Goal: Information Seeking & Learning: Learn about a topic

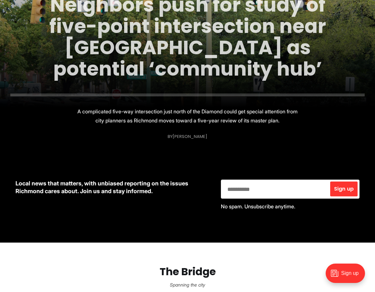
scroll to position [186, 0]
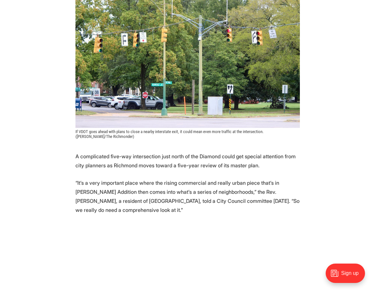
scroll to position [199, 0]
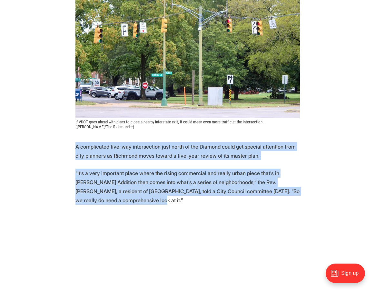
drag, startPoint x: 139, startPoint y: 126, endPoint x: 148, endPoint y: 189, distance: 64.2
click at [148, 189] on p "“It’s a very important place where the rising commercial and really urban piece…" at bounding box center [188, 186] width 225 height 36
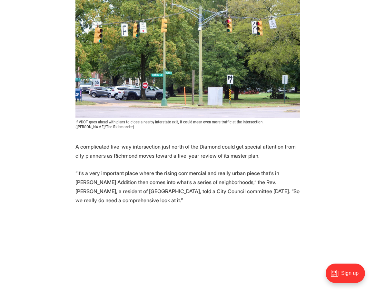
drag, startPoint x: 149, startPoint y: 189, endPoint x: 157, endPoint y: 148, distance: 41.4
drag, startPoint x: 157, startPoint y: 148, endPoint x: 158, endPoint y: 187, distance: 38.4
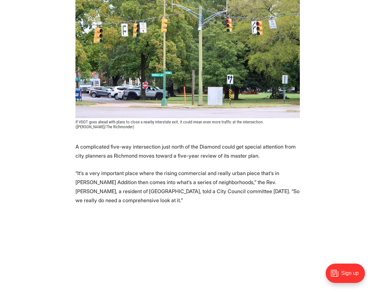
click at [158, 187] on p "“It’s a very important place where the rising commercial and really urban piece…" at bounding box center [188, 186] width 225 height 36
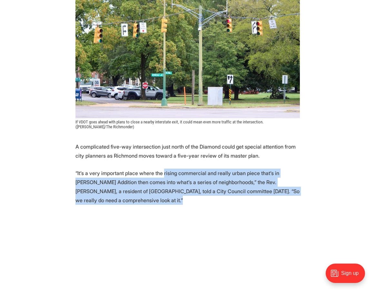
drag, startPoint x: 158, startPoint y: 187, endPoint x: 169, endPoint y: 160, distance: 28.2
click at [169, 168] on p "“It’s a very important place where the rising commercial and really urban piece…" at bounding box center [188, 186] width 225 height 36
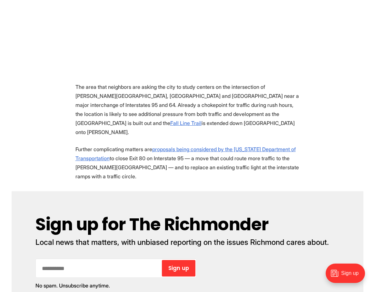
scroll to position [478, 0]
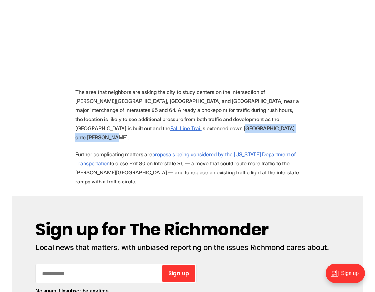
drag, startPoint x: 221, startPoint y: 113, endPoint x: 130, endPoint y: 114, distance: 91.0
click at [130, 114] on p "The area that neighbors are asking the city to study centers on the intersectio…" at bounding box center [188, 114] width 225 height 54
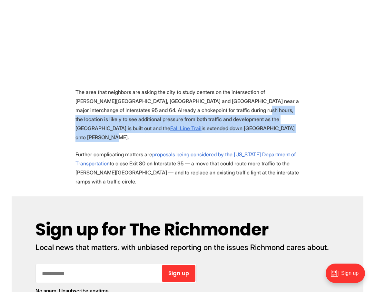
drag, startPoint x: 210, startPoint y: 113, endPoint x: 210, endPoint y: 98, distance: 15.5
click at [210, 98] on p "The area that neighbors are asking the city to study centers on the intersectio…" at bounding box center [188, 114] width 225 height 54
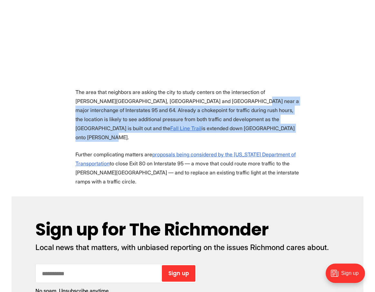
drag, startPoint x: 216, startPoint y: 87, endPoint x: 215, endPoint y: 120, distance: 32.9
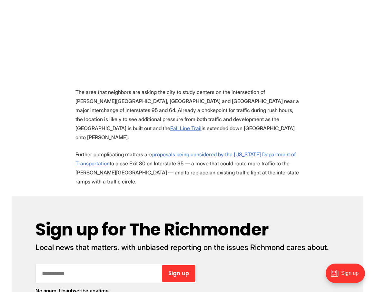
click at [212, 113] on p "The area that neighbors are asking the city to study centers on the intersectio…" at bounding box center [188, 114] width 225 height 54
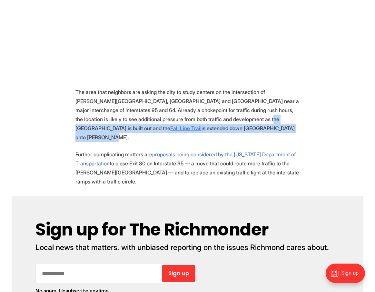
click at [212, 110] on p "The area that neighbors are asking the city to study centers on the intersectio…" at bounding box center [188, 114] width 225 height 54
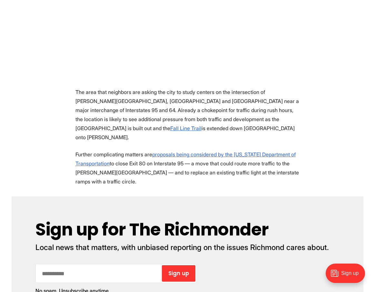
click at [212, 110] on p "The area that neighbors are asking the city to study centers on the intersectio…" at bounding box center [188, 114] width 225 height 54
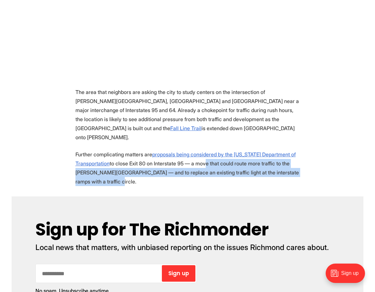
drag, startPoint x: 202, startPoint y: 142, endPoint x: 202, endPoint y: 158, distance: 15.5
click at [202, 158] on p "Further complicating matters are proposals being considered by the Virginia Dep…" at bounding box center [188, 168] width 225 height 36
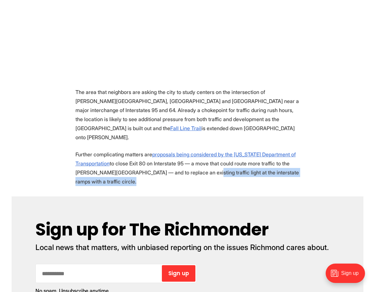
drag, startPoint x: 202, startPoint y: 158, endPoint x: 201, endPoint y: 146, distance: 12.3
click at [201, 150] on p "Further complicating matters are proposals being considered by the Virginia Dep…" at bounding box center [188, 168] width 225 height 36
drag, startPoint x: 201, startPoint y: 146, endPoint x: 200, endPoint y: 158, distance: 12.9
click at [200, 158] on p "Further complicating matters are proposals being considered by the Virginia Dep…" at bounding box center [188, 168] width 225 height 36
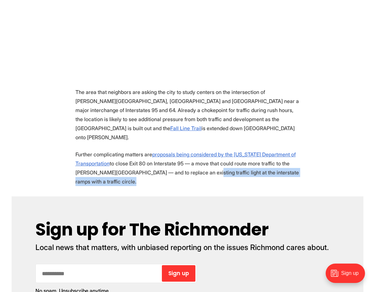
click at [200, 158] on p "Further complicating matters are proposals being considered by the Virginia Dep…" at bounding box center [188, 168] width 225 height 36
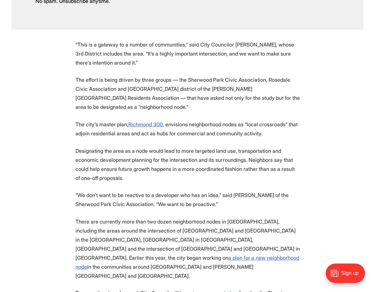
scroll to position [768, 0]
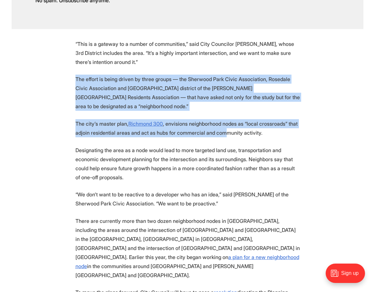
drag, startPoint x: 220, startPoint y: 38, endPoint x: 221, endPoint y: 108, distance: 69.4
click at [221, 108] on section "A complicated five-way intersection just north of the Diamond could get special…" at bounding box center [187, 7] width 375 height 869
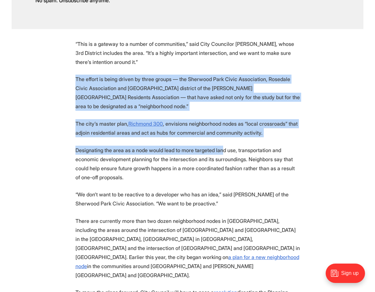
drag, startPoint x: 222, startPoint y: 117, endPoint x: 229, endPoint y: 42, distance: 75.8
click at [229, 41] on section "A complicated five-way intersection just north of the Diamond could get special…" at bounding box center [187, 7] width 375 height 869
click at [229, 42] on p "“This is a gateway to a number of communities,” said City Councilor Kenya Gibso…" at bounding box center [188, 52] width 225 height 27
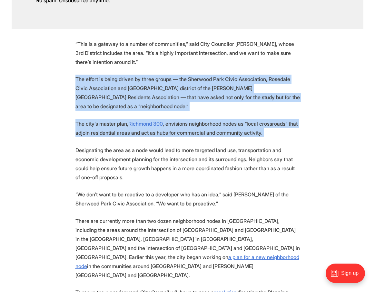
drag, startPoint x: 229, startPoint y: 42, endPoint x: 262, endPoint y: 99, distance: 65.9
click at [261, 98] on section "A complicated five-way intersection just north of the Diamond could get special…" at bounding box center [187, 7] width 375 height 869
click at [262, 119] on p "The city’s master plan, Richmond 300 , envisions neighborhood nodes as “local c…" at bounding box center [188, 128] width 225 height 18
drag, startPoint x: 262, startPoint y: 99, endPoint x: 262, endPoint y: 177, distance: 78.1
click at [262, 177] on section "A complicated five-way intersection just north of the Diamond could get special…" at bounding box center [187, 7] width 375 height 869
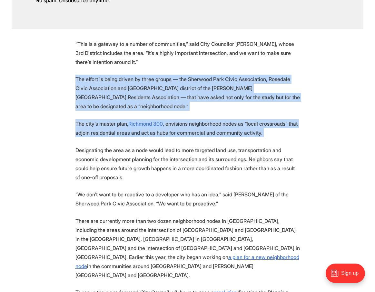
click at [262, 190] on p "“We don’t want to be reactive to a developer who has an idea,” said Chris Banks…" at bounding box center [188, 199] width 225 height 18
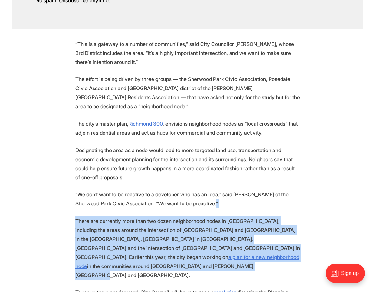
drag, startPoint x: 263, startPoint y: 164, endPoint x: 254, endPoint y: 225, distance: 61.0
click at [254, 225] on section "A complicated five-way intersection just north of the Diamond could get special…" at bounding box center [187, 7] width 375 height 869
click at [254, 225] on p "There are currently more than two dozen neighborhood nodes in Richmond, includi…" at bounding box center [188, 247] width 225 height 63
drag, startPoint x: 254, startPoint y: 225, endPoint x: 261, endPoint y: 175, distance: 50.4
click at [261, 175] on section "A complicated five-way intersection just north of the Diamond could get special…" at bounding box center [187, 7] width 375 height 869
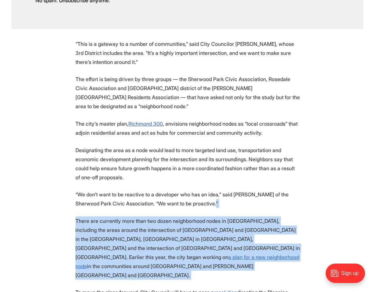
click at [261, 190] on p "“We don’t want to be reactive to a developer who has an idea,” said Chris Banks…" at bounding box center [188, 199] width 225 height 18
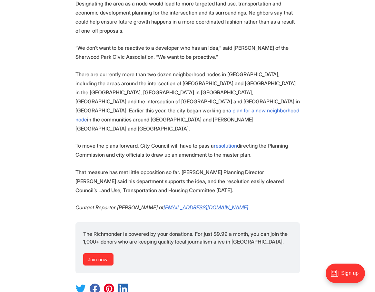
scroll to position [966, 0]
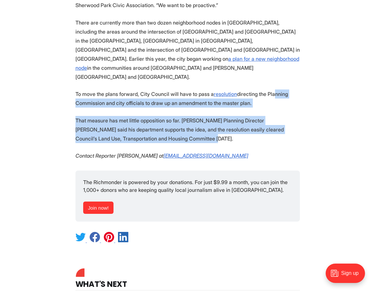
drag, startPoint x: 271, startPoint y: 90, endPoint x: 269, endPoint y: 47, distance: 43.3
click at [269, 89] on p "To move the plans forward, City Council will have to pass a resolution directin…" at bounding box center [188, 98] width 225 height 18
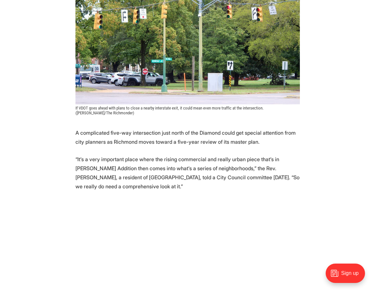
scroll to position [212, 0]
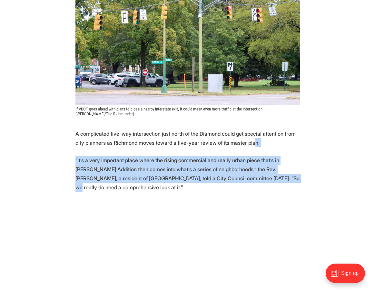
drag, startPoint x: 241, startPoint y: 166, endPoint x: 241, endPoint y: 127, distance: 38.7
click at [241, 129] on p "A complicated five-way intersection just north of the Diamond could get special…" at bounding box center [188, 138] width 225 height 18
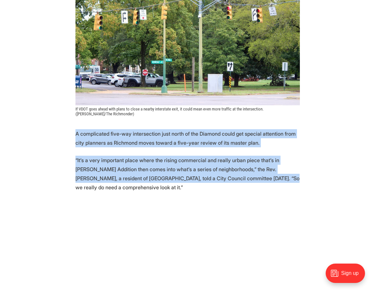
drag, startPoint x: 220, startPoint y: 113, endPoint x: 232, endPoint y: 165, distance: 53.4
click at [232, 165] on p "“It’s a very important place where the rising commercial and really urban piece…" at bounding box center [188, 174] width 225 height 36
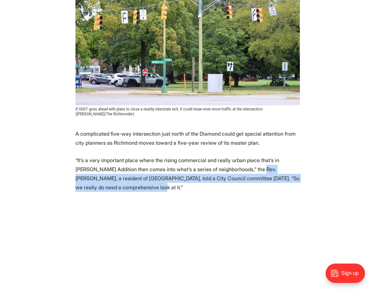
drag, startPoint x: 236, startPoint y: 169, endPoint x: 241, endPoint y: 132, distance: 36.7
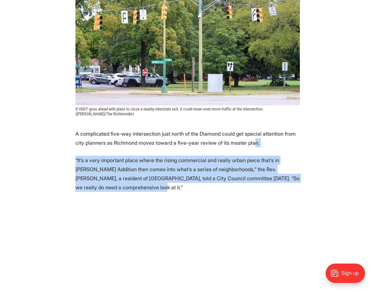
click at [241, 132] on p "A complicated five-way intersection just north of the Diamond could get special…" at bounding box center [188, 138] width 225 height 18
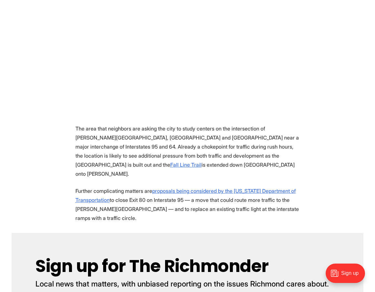
scroll to position [0, 0]
